Goal: Transaction & Acquisition: Purchase product/service

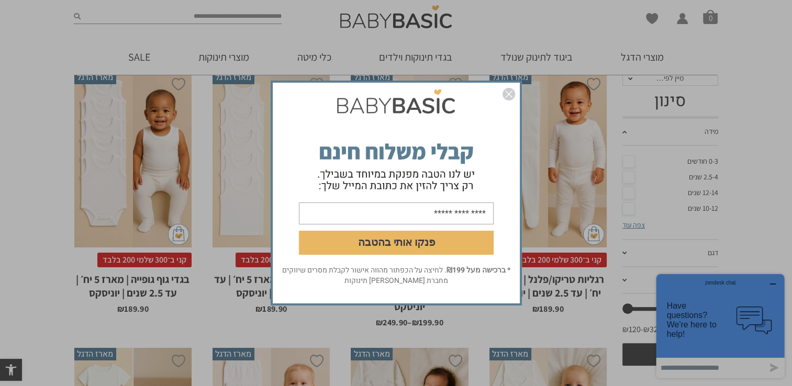
click at [511, 93] on img "סגור" at bounding box center [508, 94] width 13 height 13
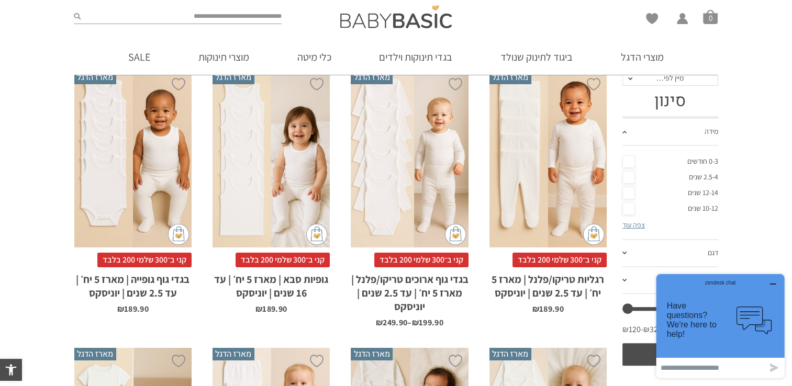
click at [680, 138] on link "מידה" at bounding box center [670, 132] width 96 height 27
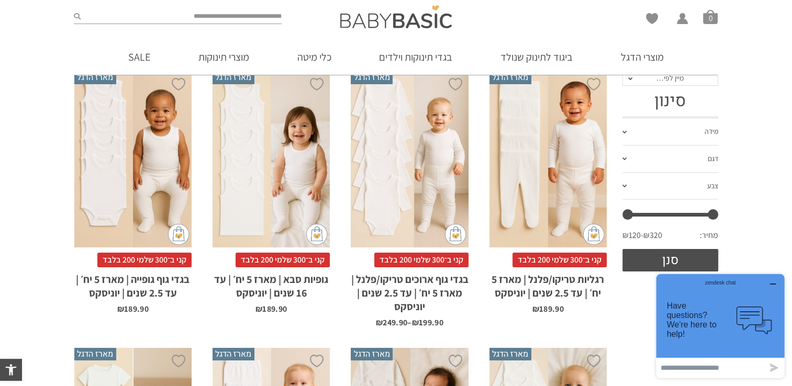
click at [680, 138] on link "מידה" at bounding box center [670, 132] width 96 height 27
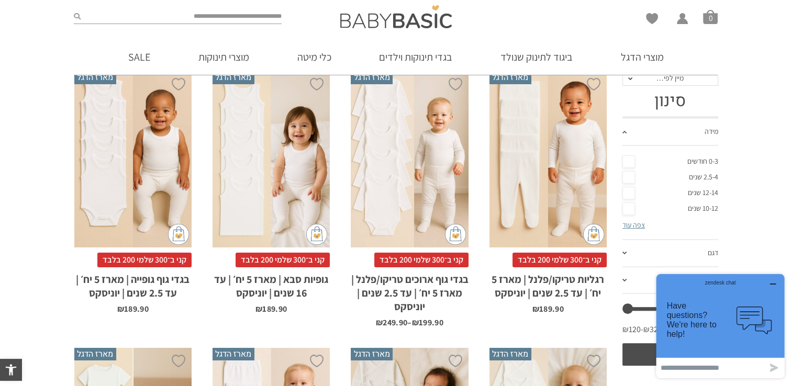
click at [636, 227] on link "צפה עוד" at bounding box center [633, 224] width 22 height 9
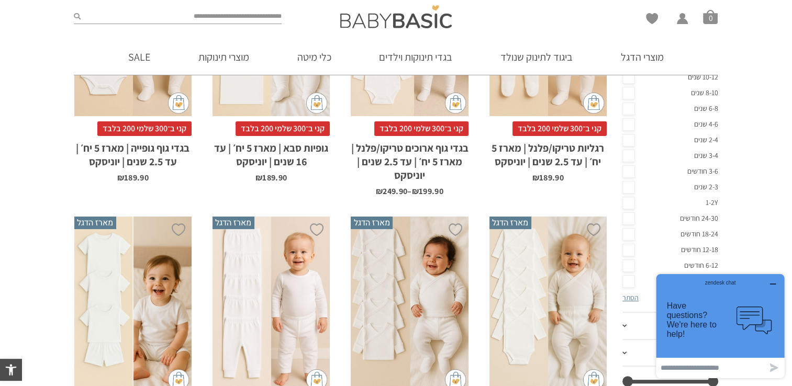
scroll to position [366, 0]
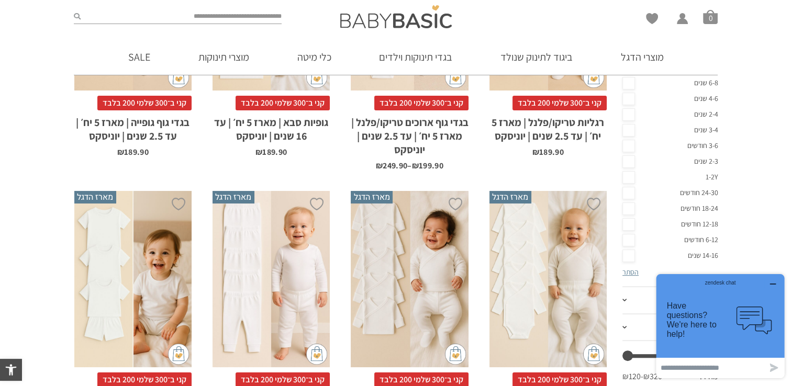
click at [692, 240] on link "6-12 חודשים" at bounding box center [670, 240] width 96 height 16
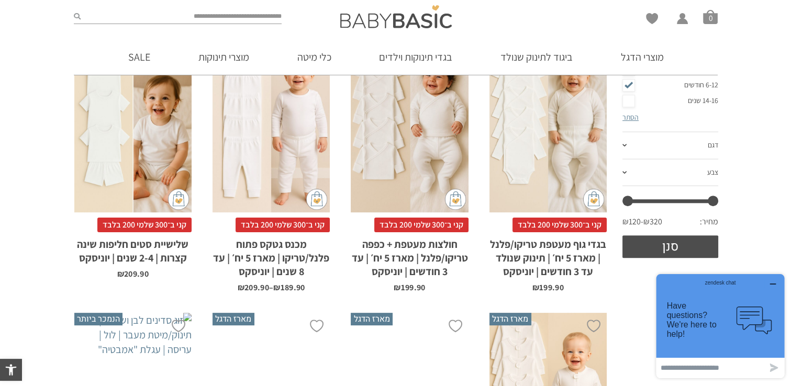
scroll to position [523, 0]
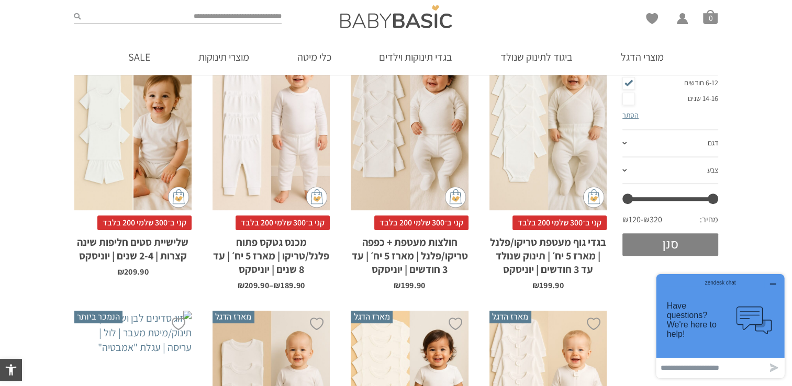
click at [689, 236] on button "סנן" at bounding box center [670, 244] width 96 height 22
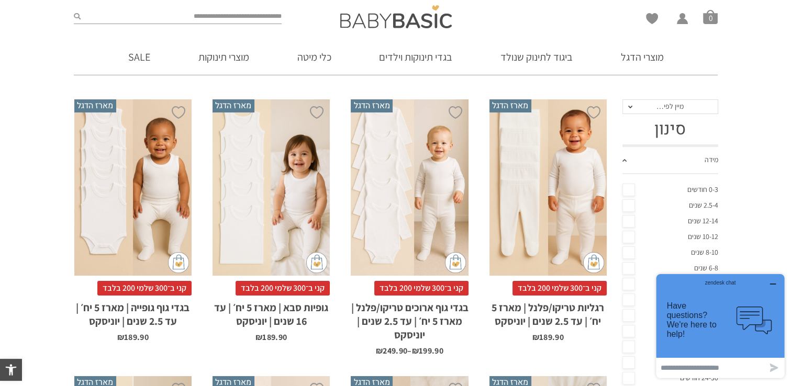
scroll to position [157, 0]
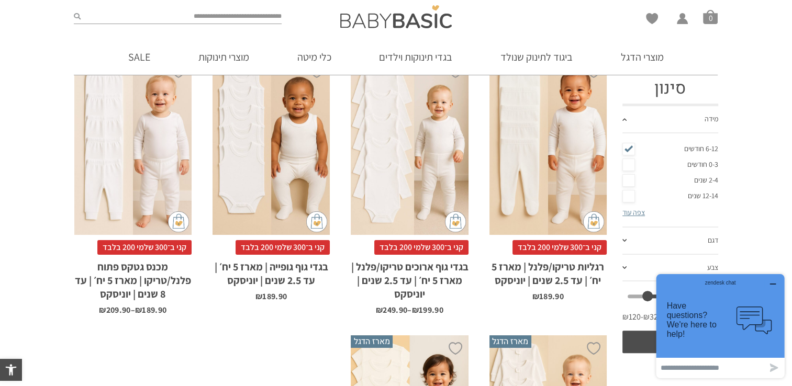
scroll to position [224, 0]
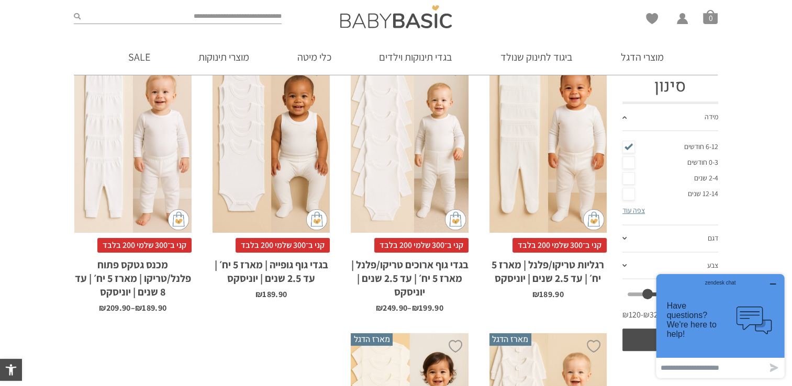
click at [411, 154] on div "x בחירת מידה 0-3m 3-6m 6-12m 12-18m 18-24m 24-30m בחירת סוג בד טריקו (עונת מעבר…" at bounding box center [409, 145] width 117 height 176
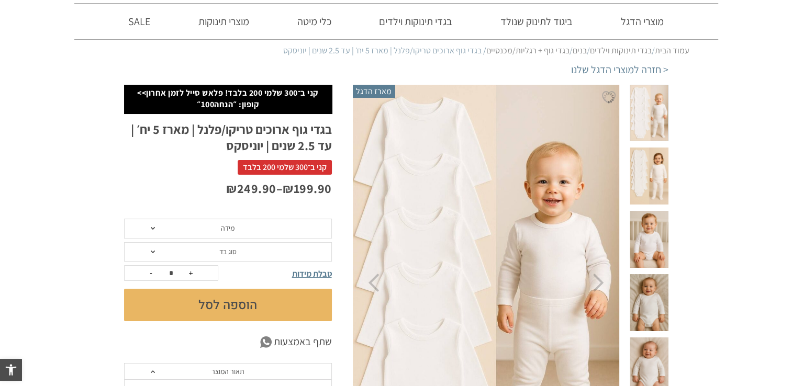
click at [301, 231] on span "מידה" at bounding box center [228, 229] width 208 height 20
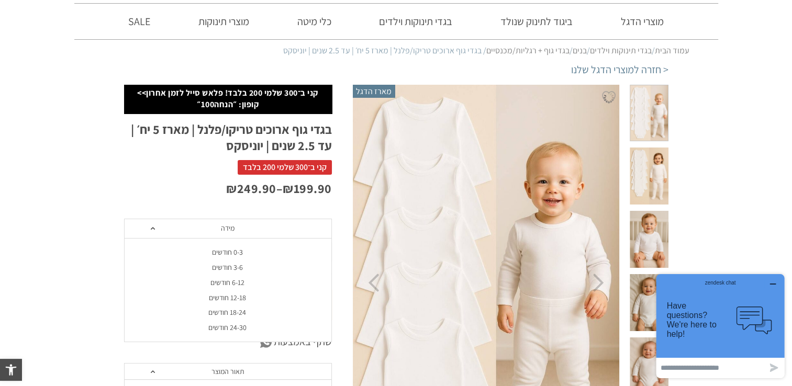
click at [245, 284] on div "6-12 חודשים" at bounding box center [227, 282] width 208 height 9
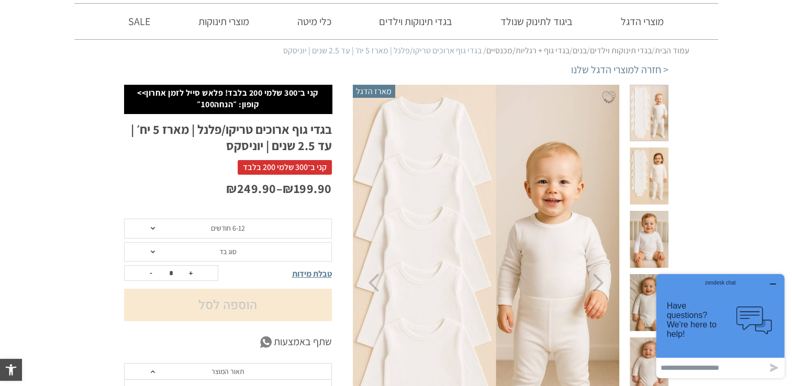
click at [258, 248] on span "סוג בד" at bounding box center [228, 252] width 208 height 20
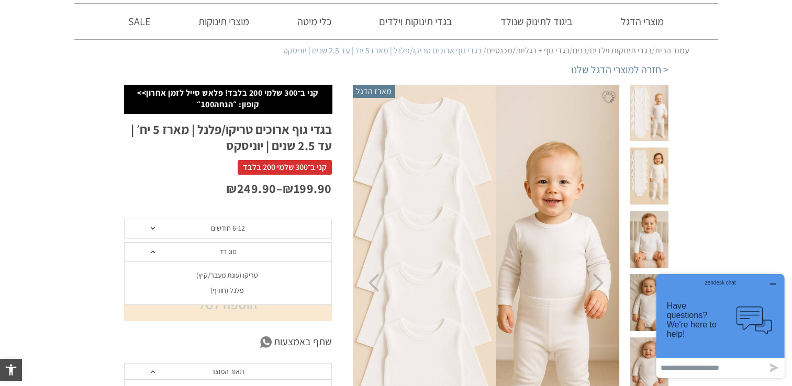
click at [254, 279] on div "טריקו (עונת מעבר/קיץ)" at bounding box center [227, 275] width 208 height 9
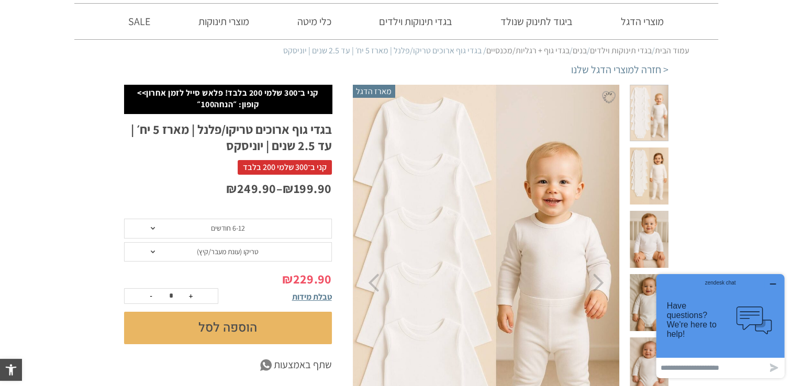
click at [249, 328] on button "הוספה לסל" at bounding box center [228, 328] width 208 height 32
click at [653, 110] on span at bounding box center [648, 113] width 38 height 57
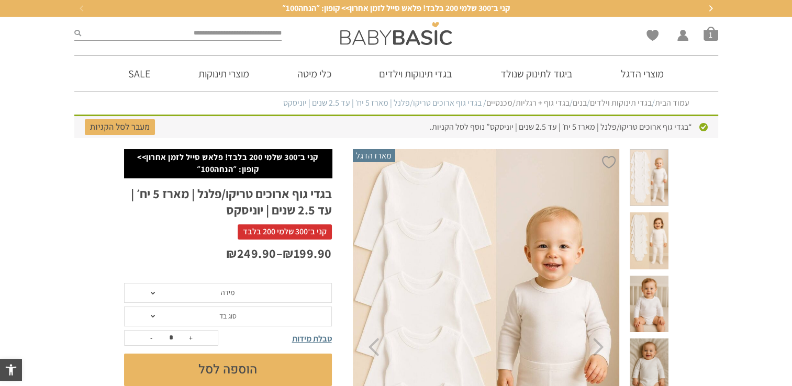
click at [649, 212] on span at bounding box center [648, 240] width 38 height 57
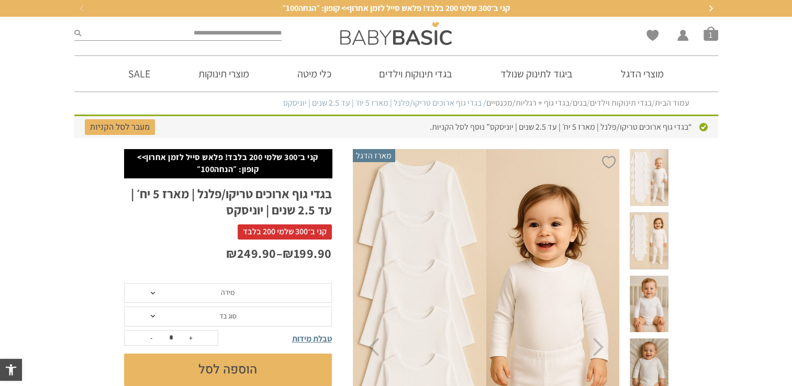
scroll to position [52, 0]
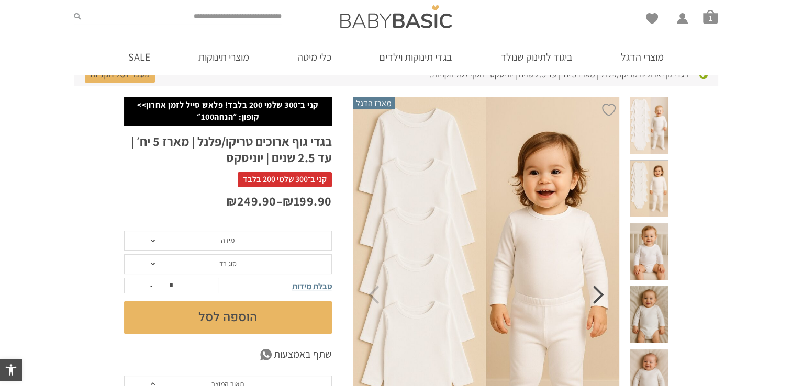
click at [599, 301] on icon "Next" at bounding box center [598, 295] width 11 height 18
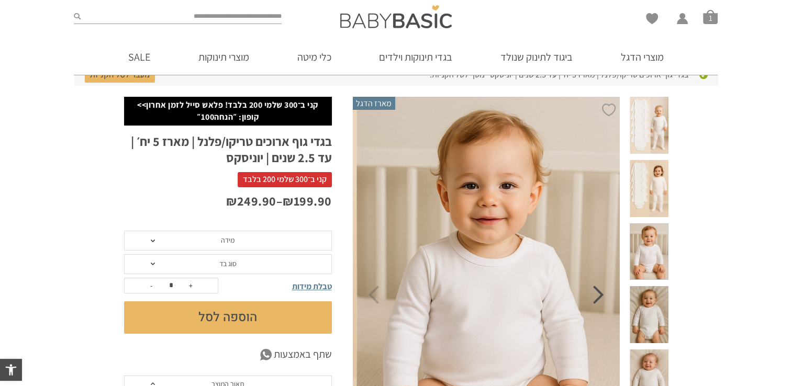
click at [599, 301] on icon "Next" at bounding box center [598, 295] width 11 height 18
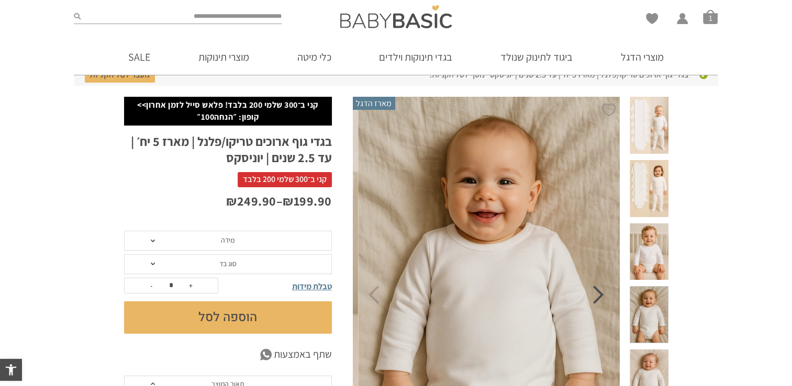
click at [599, 301] on icon "Next" at bounding box center [598, 295] width 11 height 18
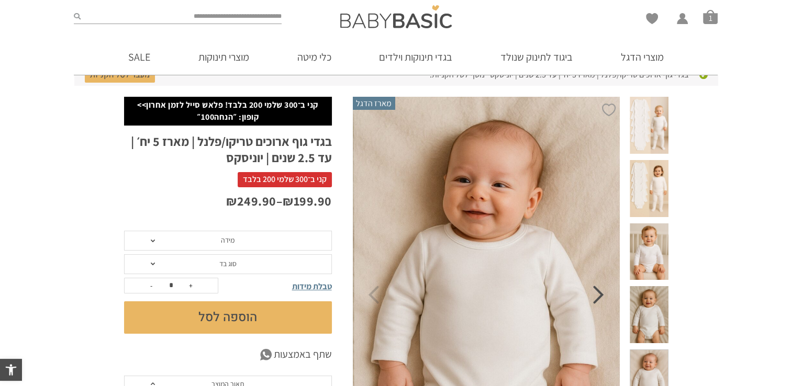
click at [597, 303] on icon "Next" at bounding box center [598, 295] width 11 height 18
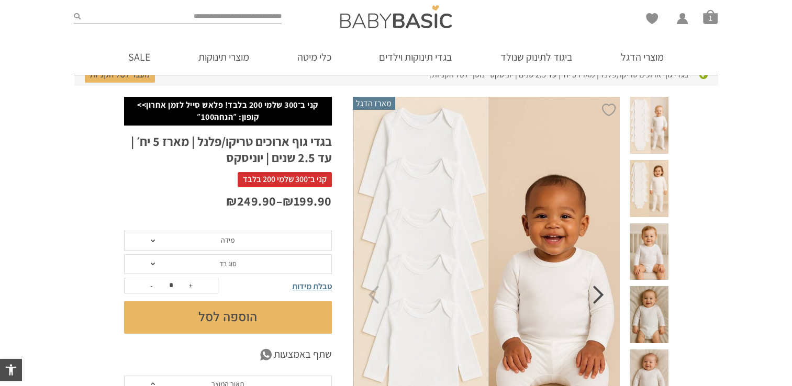
click at [597, 303] on icon "Next" at bounding box center [598, 295] width 11 height 18
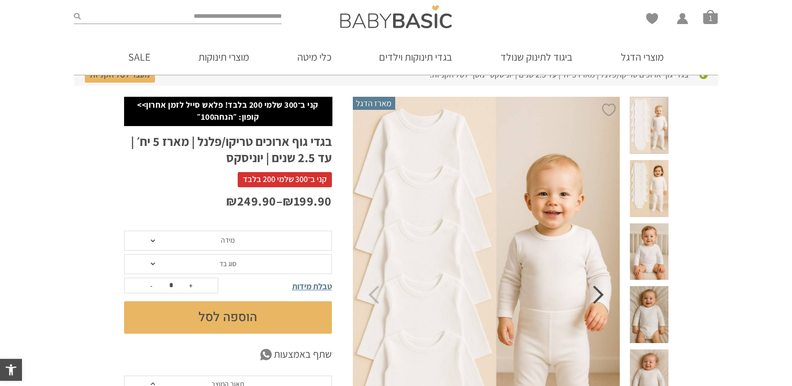
scroll to position [0, 0]
click at [597, 303] on icon "Next" at bounding box center [598, 295] width 11 height 18
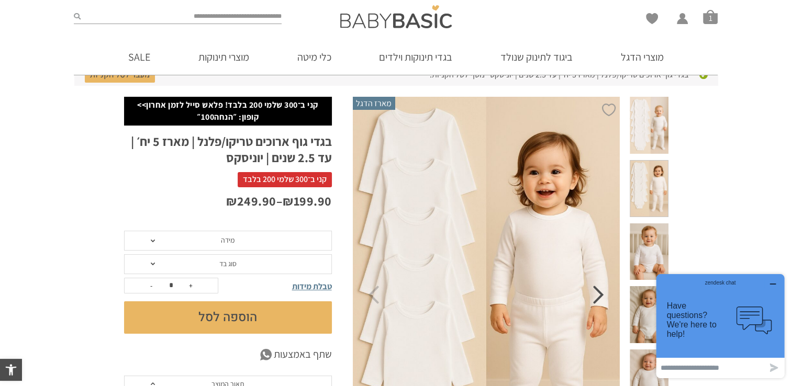
click at [597, 303] on icon "Next" at bounding box center [598, 295] width 11 height 18
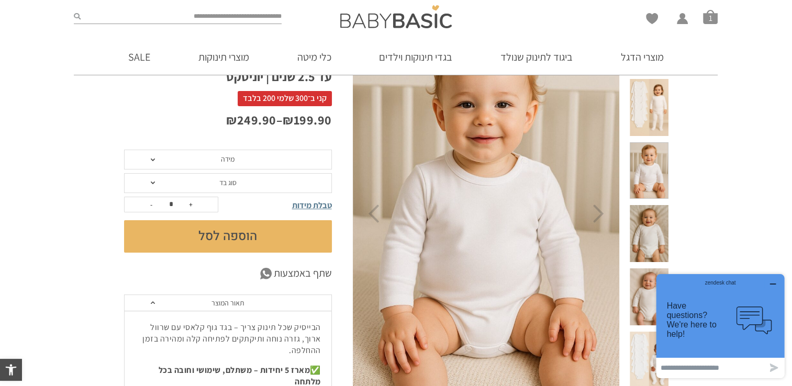
scroll to position [105, 0]
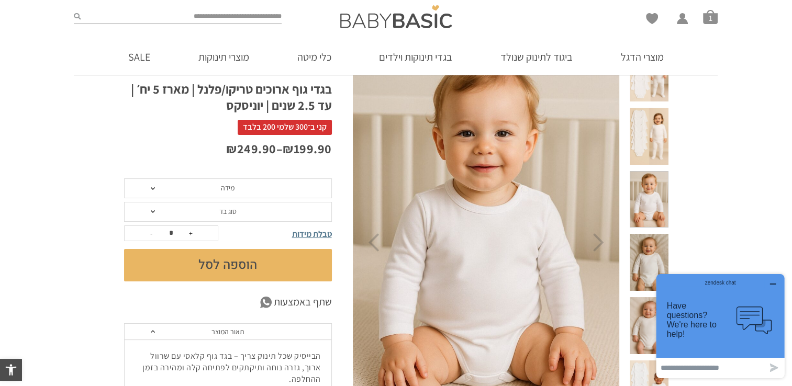
click at [254, 193] on span "מידה" at bounding box center [228, 188] width 208 height 20
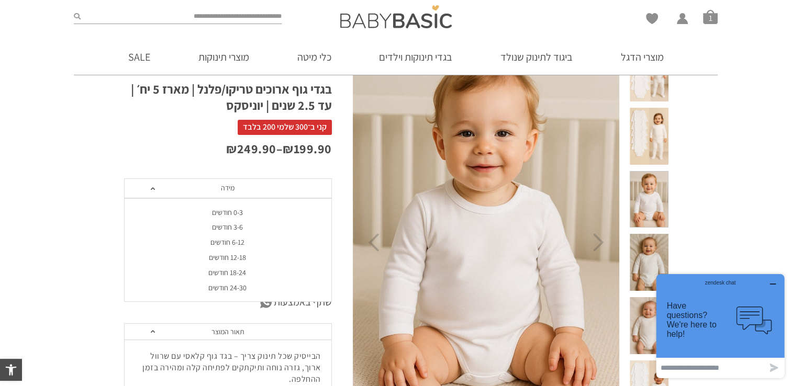
click at [252, 244] on div "6-12 חודשים" at bounding box center [227, 242] width 208 height 9
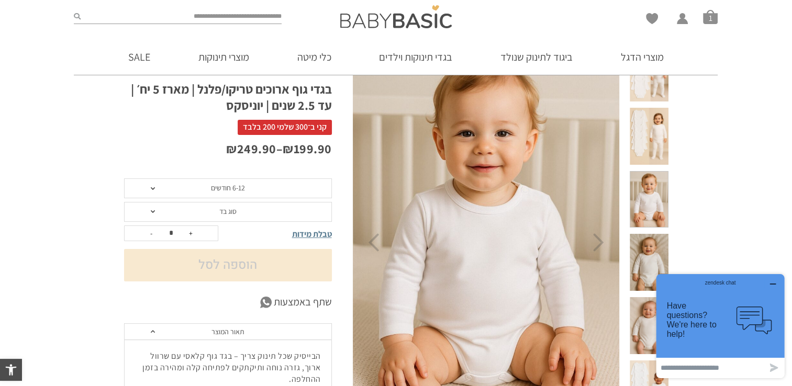
click at [265, 212] on span "סוג בד" at bounding box center [228, 212] width 208 height 20
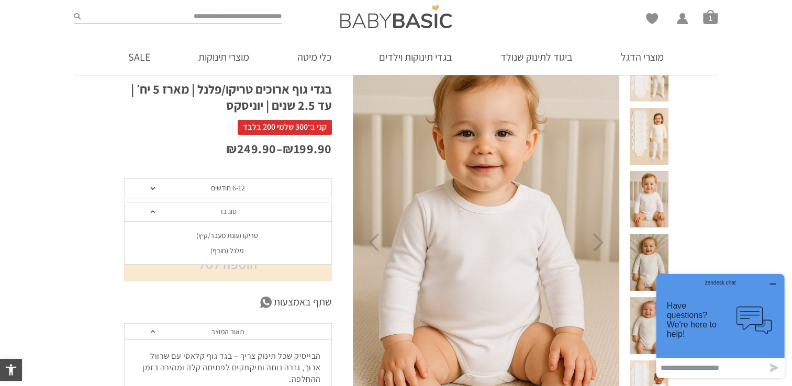
click at [253, 249] on div "פלנל (חורף)" at bounding box center [227, 250] width 208 height 9
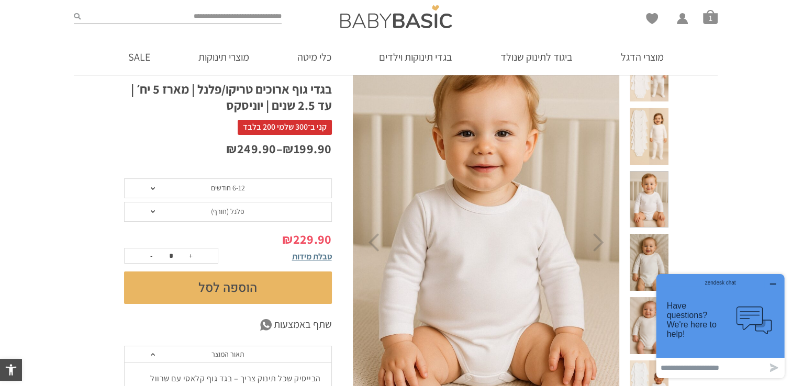
click at [250, 294] on button "הוספה לסל" at bounding box center [228, 288] width 208 height 32
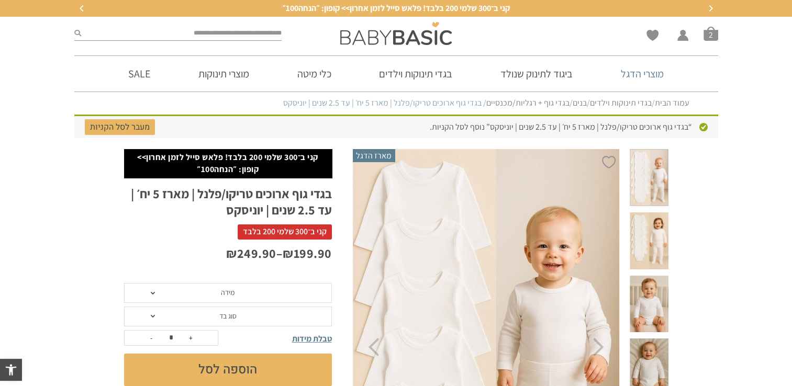
click at [633, 72] on link "מוצרי הדגל" at bounding box center [642, 74] width 74 height 36
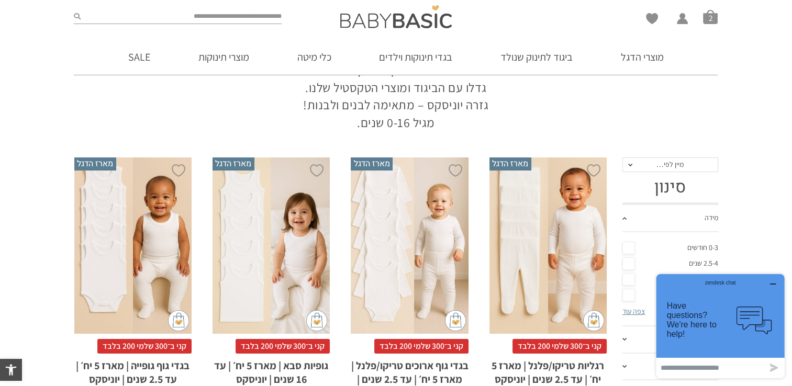
scroll to position [157, 0]
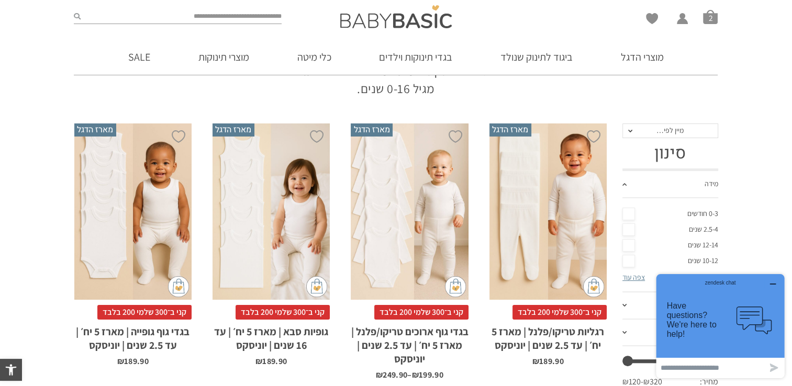
click at [561, 164] on div "x בחירת מידה 0-3m 3-6m 6-12m 12-18m 18-24m 24-30m בחירת סוג בד טריקו (עונת מעבר…" at bounding box center [547, 211] width 117 height 176
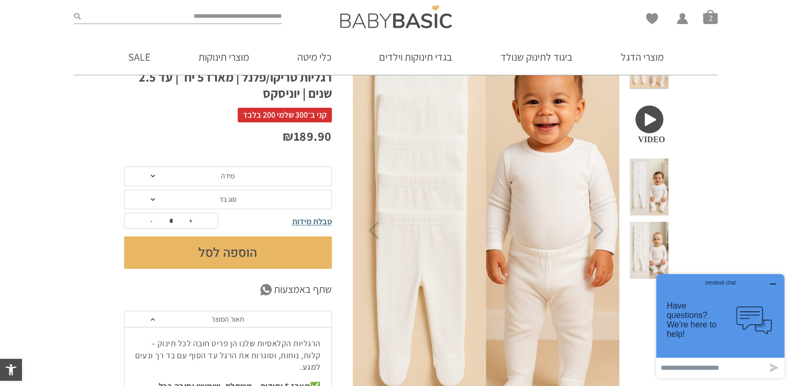
click at [291, 171] on span "מידה" at bounding box center [228, 176] width 208 height 20
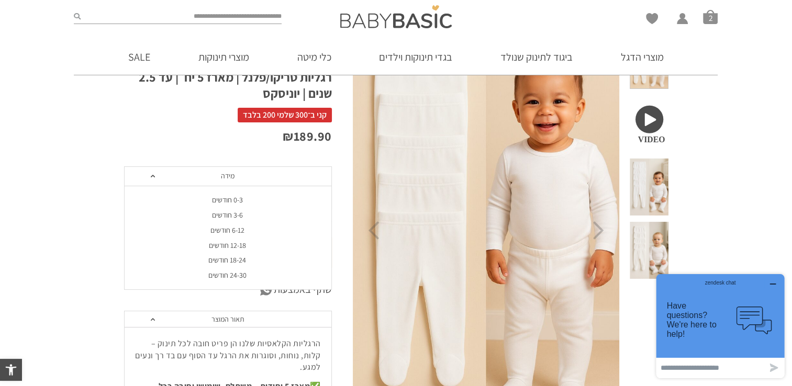
click at [263, 234] on div "6-12 חודשים" at bounding box center [227, 230] width 208 height 9
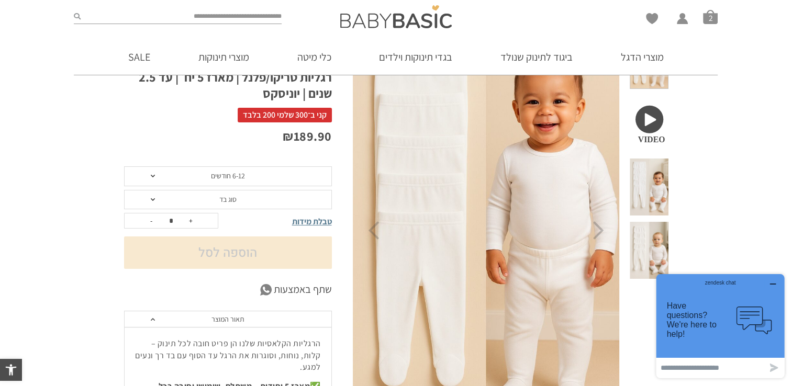
click at [264, 200] on span "סוג בד" at bounding box center [228, 200] width 208 height 20
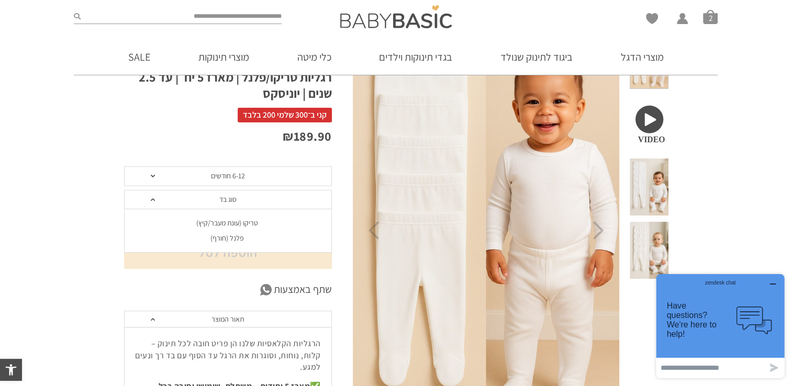
click at [260, 225] on div "טריקו (עונת מעבר/קיץ)" at bounding box center [227, 223] width 208 height 9
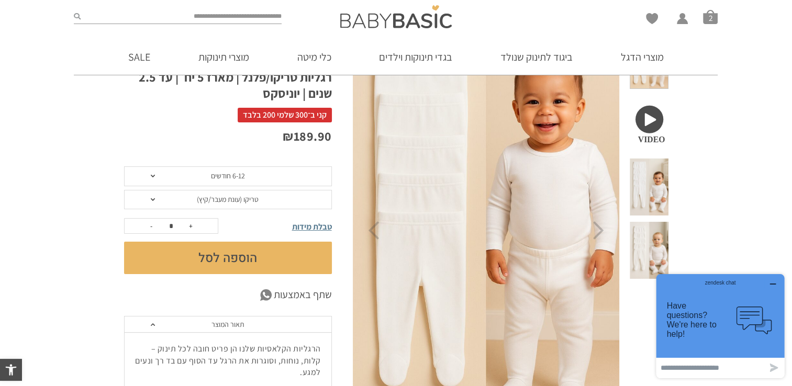
click at [251, 257] on button "הוספה לסל" at bounding box center [228, 258] width 208 height 32
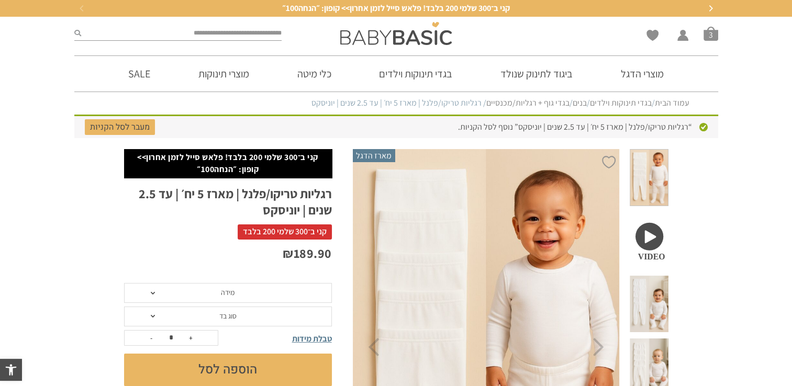
click at [251, 290] on span "מידה" at bounding box center [228, 293] width 208 height 20
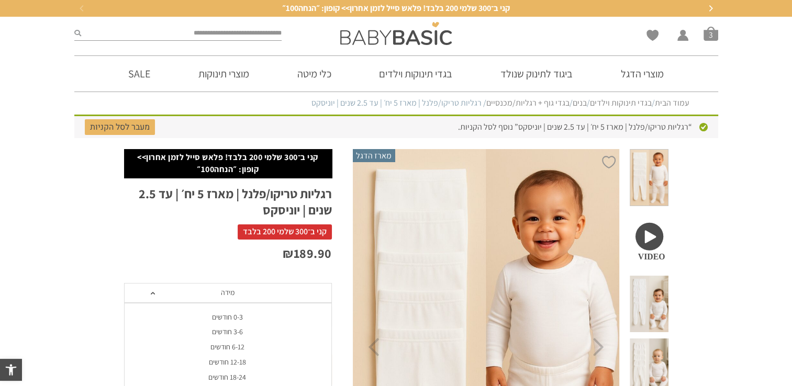
click at [255, 347] on div "6-12 חודשים" at bounding box center [227, 347] width 208 height 9
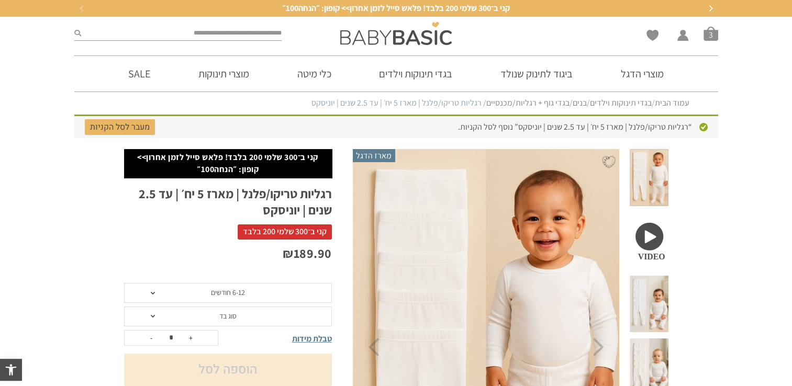
click at [263, 316] on span "סוג בד" at bounding box center [228, 317] width 208 height 20
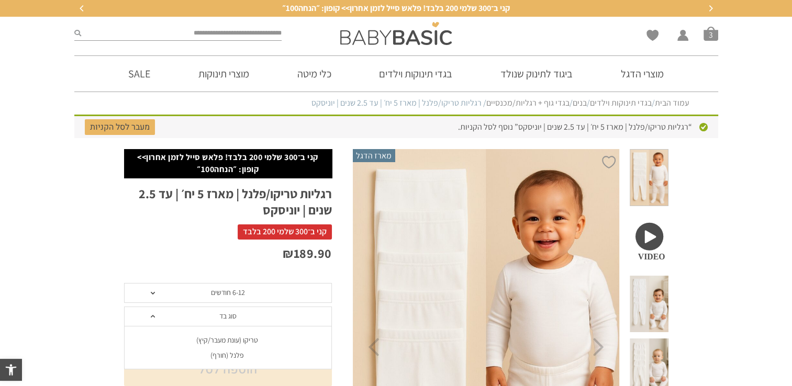
click at [257, 354] on div "פלנל (חורף)" at bounding box center [227, 355] width 208 height 9
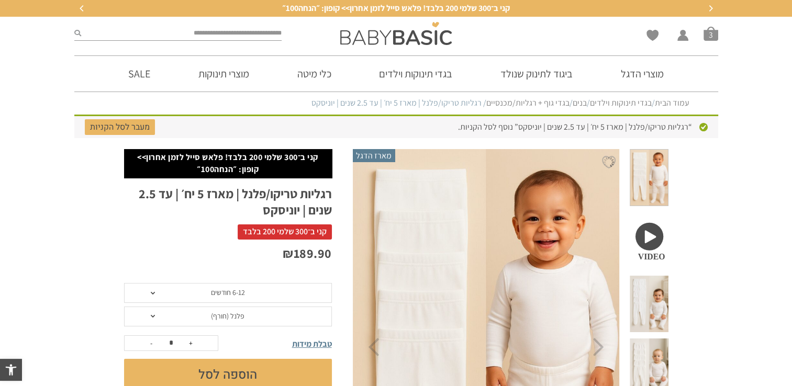
click at [256, 374] on button "הוספה לסל" at bounding box center [228, 375] width 208 height 32
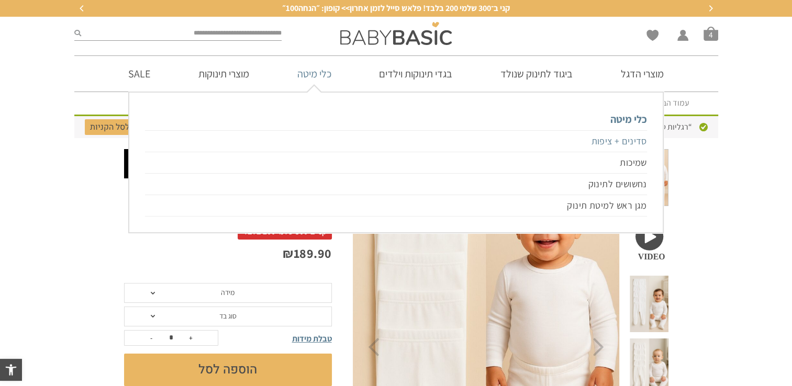
click at [371, 139] on link "סדינים + ציפות" at bounding box center [395, 141] width 501 height 22
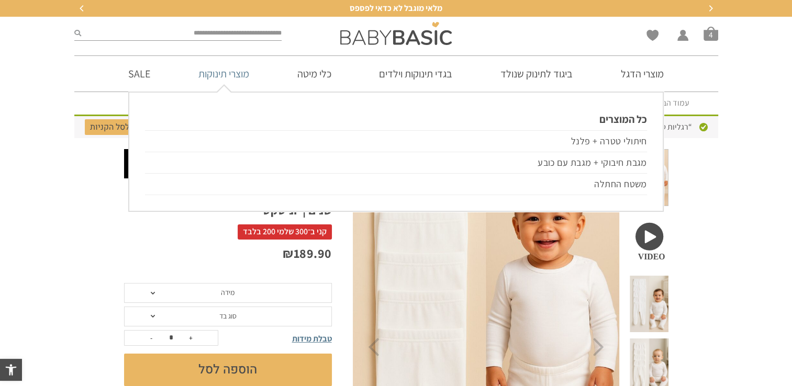
click at [224, 67] on link "מוצרי תינוקות" at bounding box center [224, 74] width 82 height 36
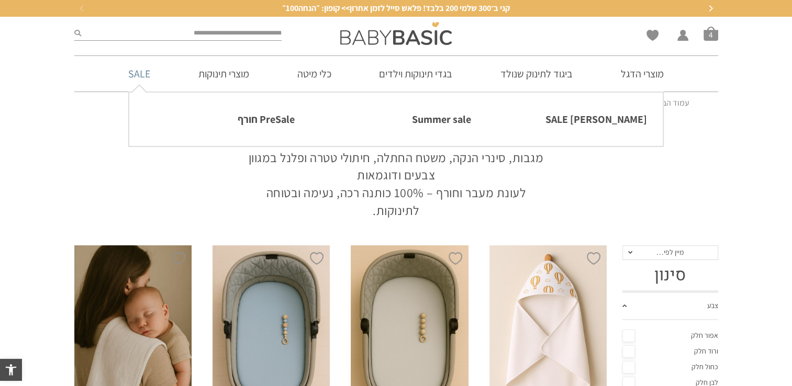
click at [146, 66] on link "SALE" at bounding box center [138, 74] width 53 height 36
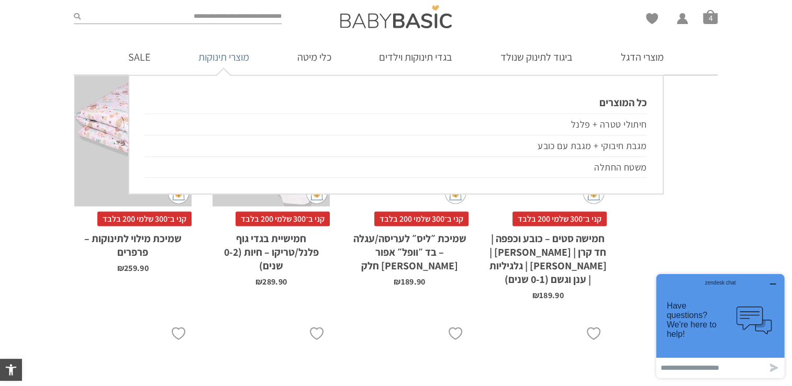
scroll to position [2459, 0]
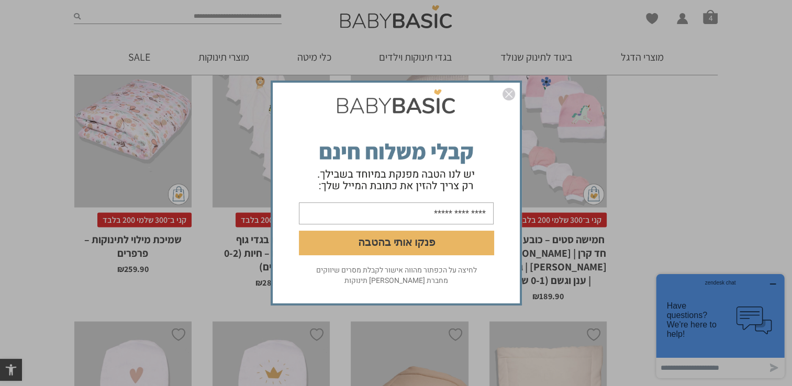
click at [508, 96] on img "סגור" at bounding box center [508, 94] width 13 height 13
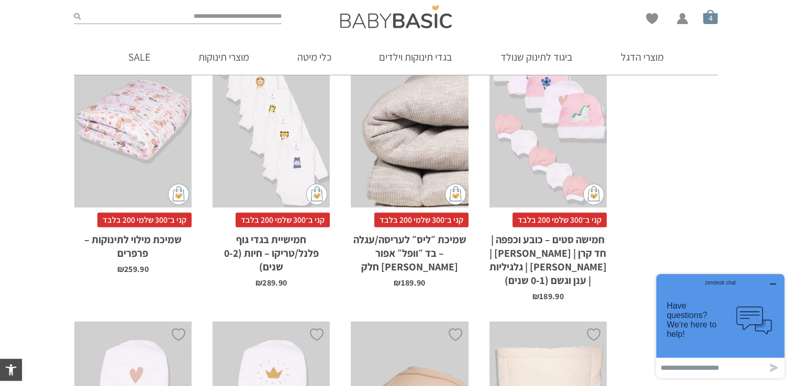
click at [712, 24] on li "סל קניות 4" at bounding box center [710, 16] width 15 height 15
click at [712, 17] on span "סל קניות" at bounding box center [710, 16] width 15 height 15
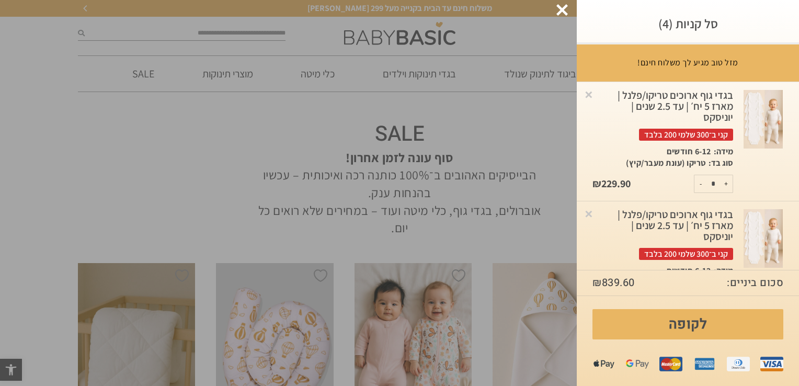
scroll to position [0, 0]
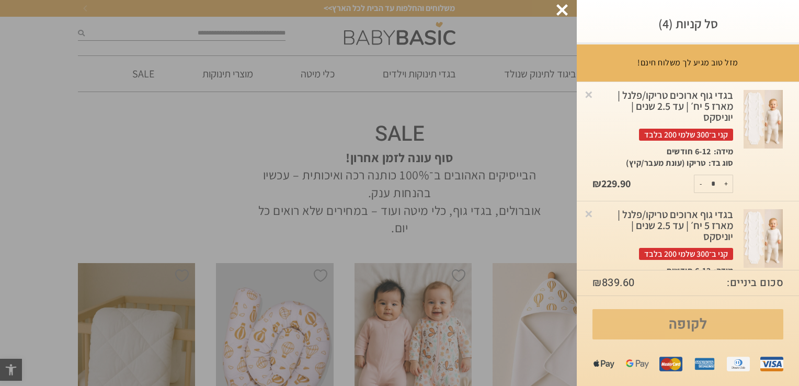
click at [661, 317] on link "לקופה" at bounding box center [688, 324] width 191 height 30
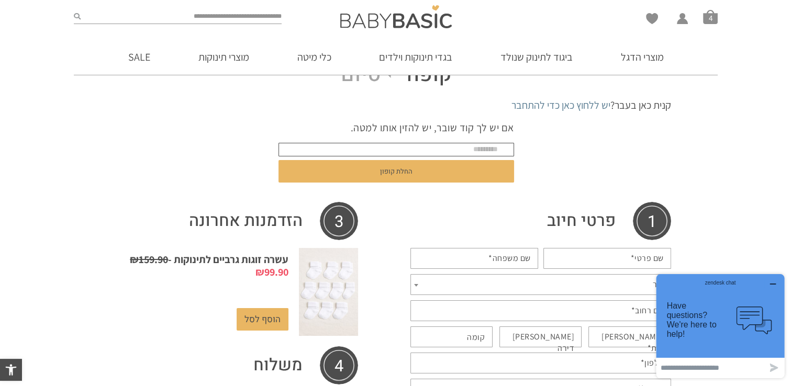
click at [503, 152] on input "text" at bounding box center [395, 150] width 235 height 14
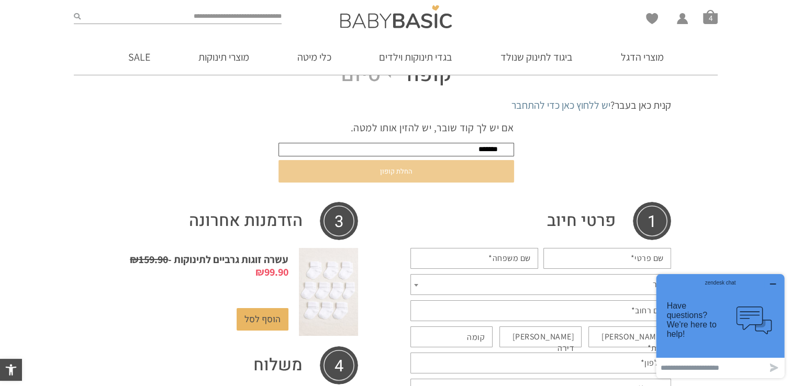
type input "*******"
click at [463, 171] on button "החלת קופון" at bounding box center [395, 171] width 235 height 22
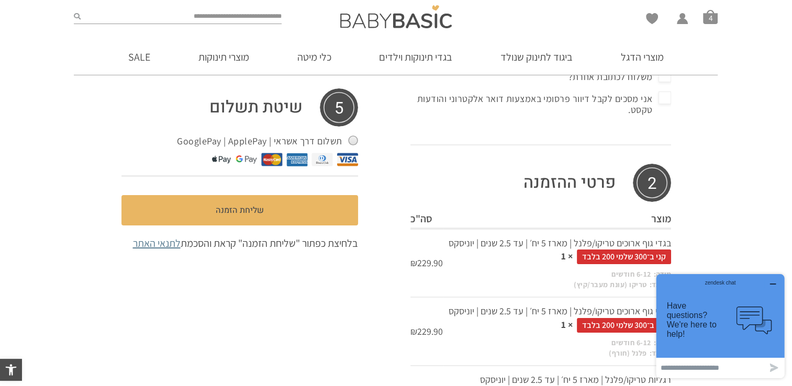
scroll to position [506, 0]
